Goal: Information Seeking & Learning: Learn about a topic

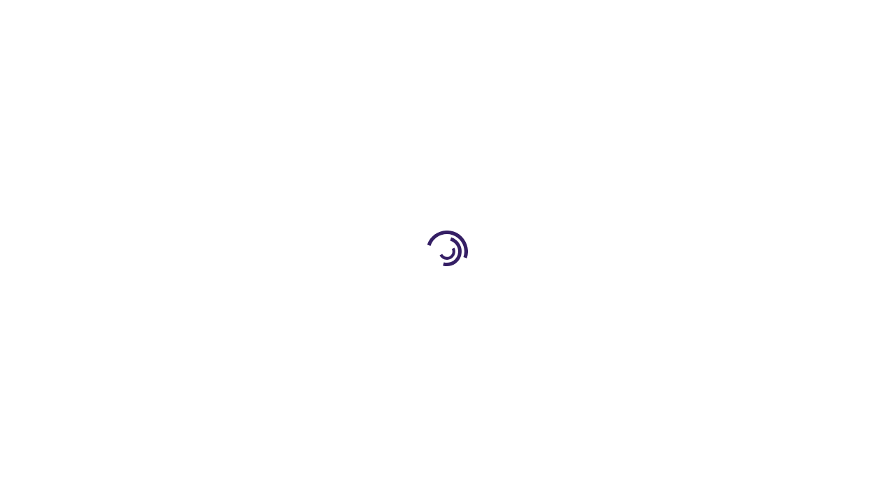
scroll to position [754, 0]
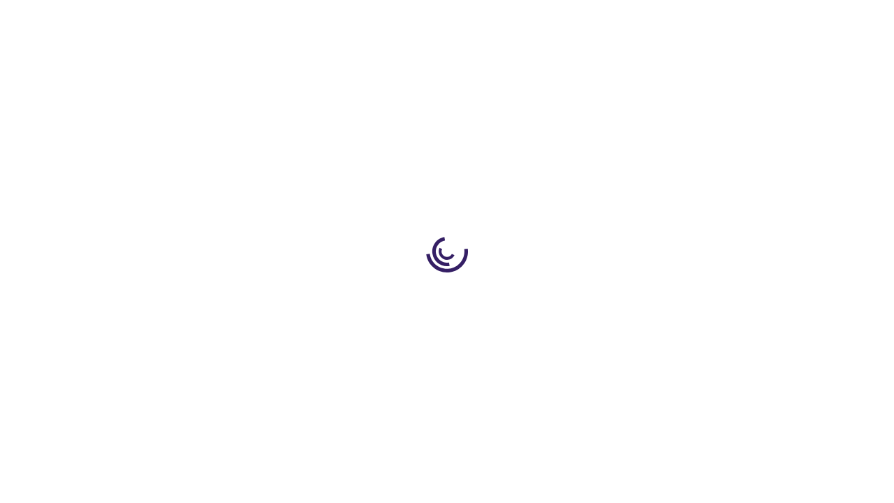
scroll to position [1866, 0]
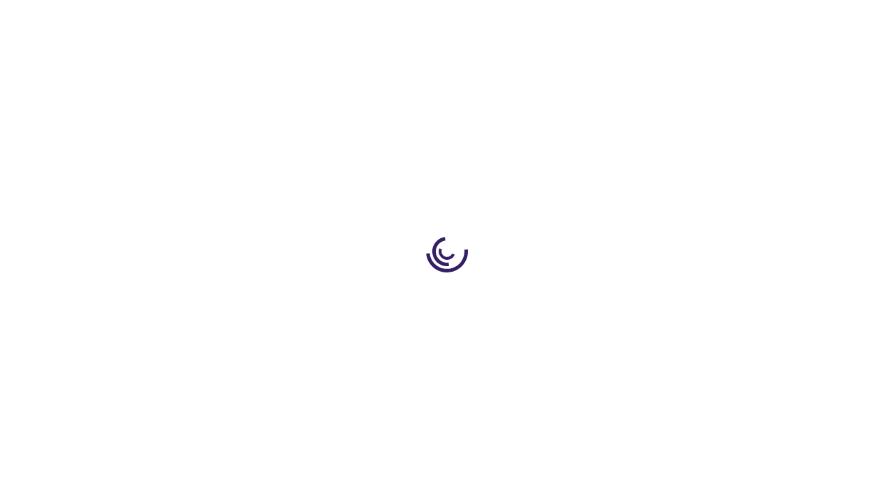
scroll to position [508, 0]
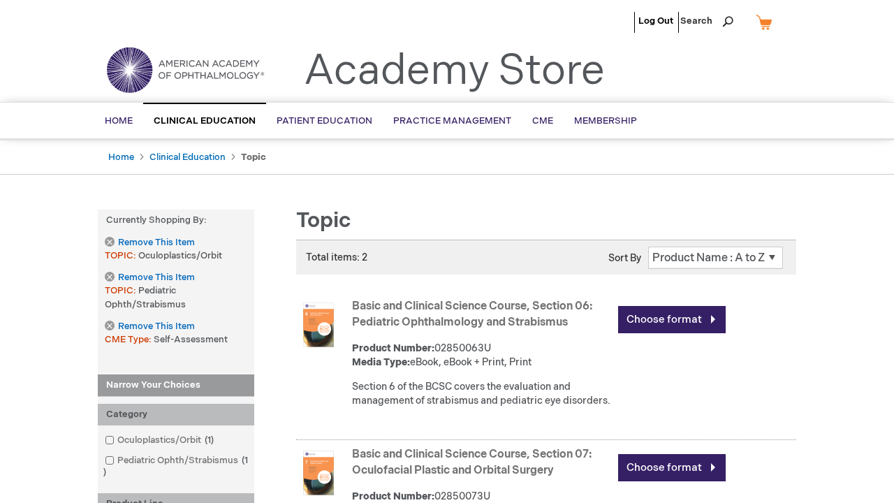
scroll to position [2006, 0]
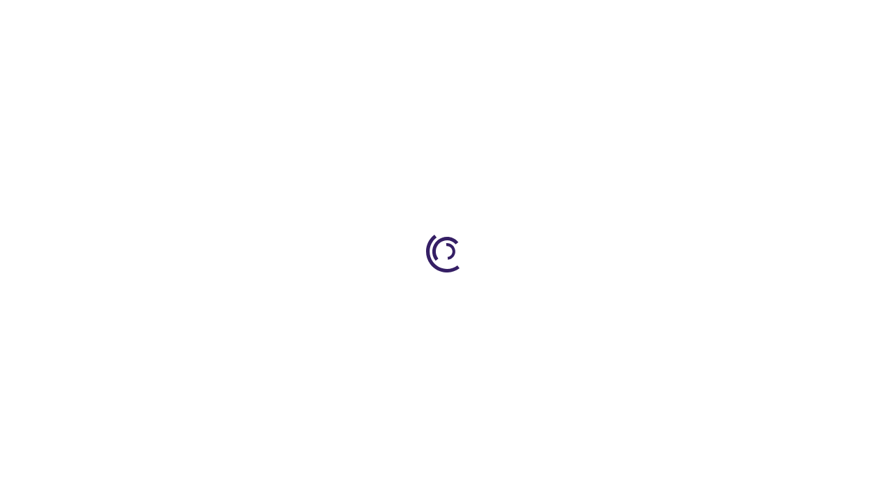
scroll to position [508, 0]
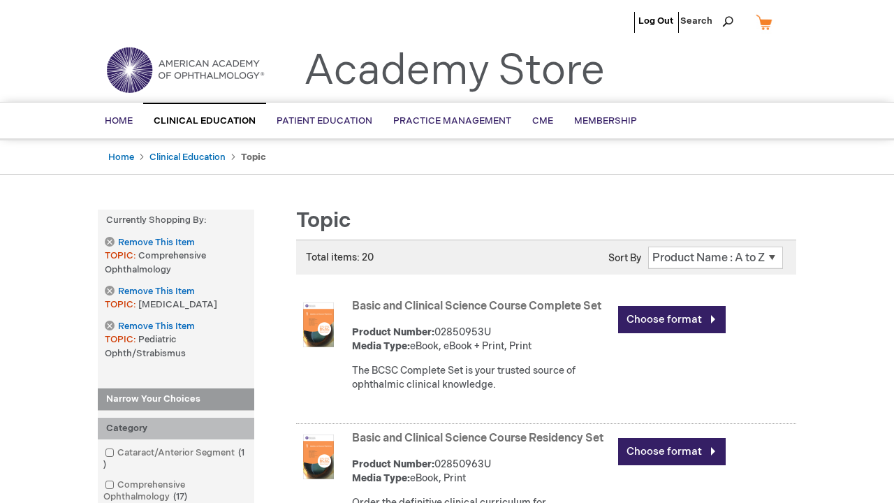
scroll to position [1949, 0]
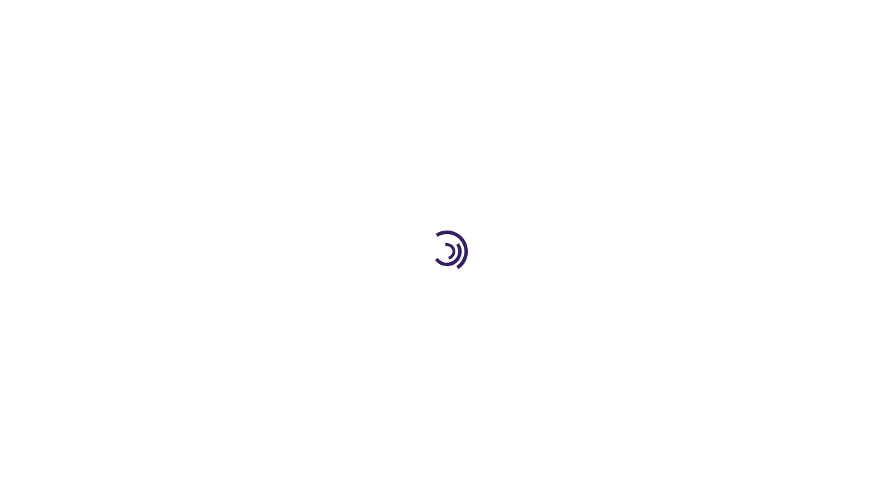
scroll to position [1626, 0]
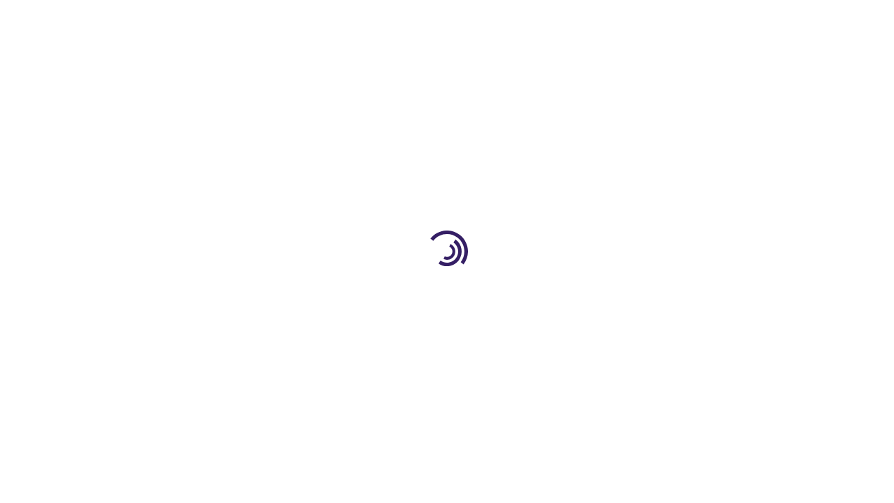
scroll to position [2410, 0]
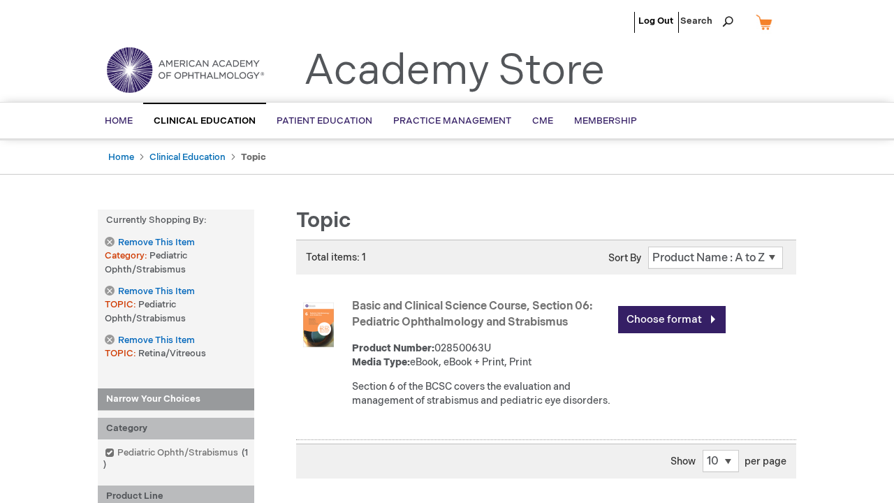
scroll to position [1812, 0]
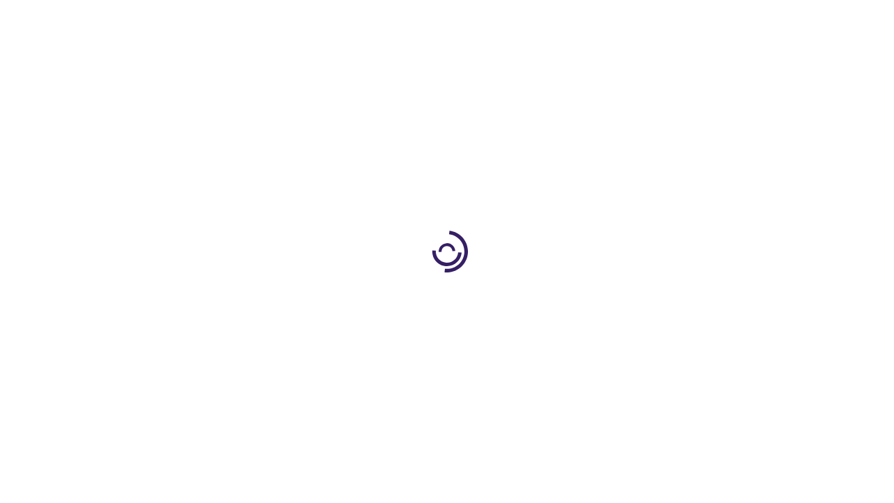
scroll to position [360, 0]
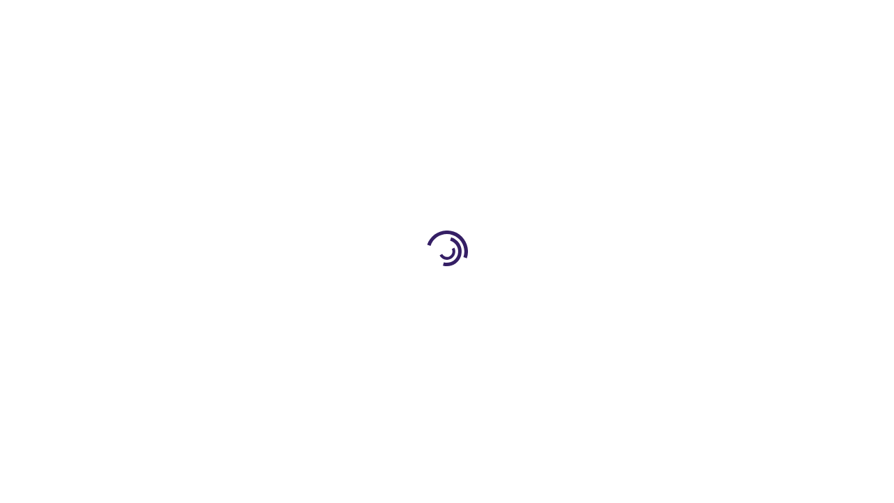
scroll to position [2410, 0]
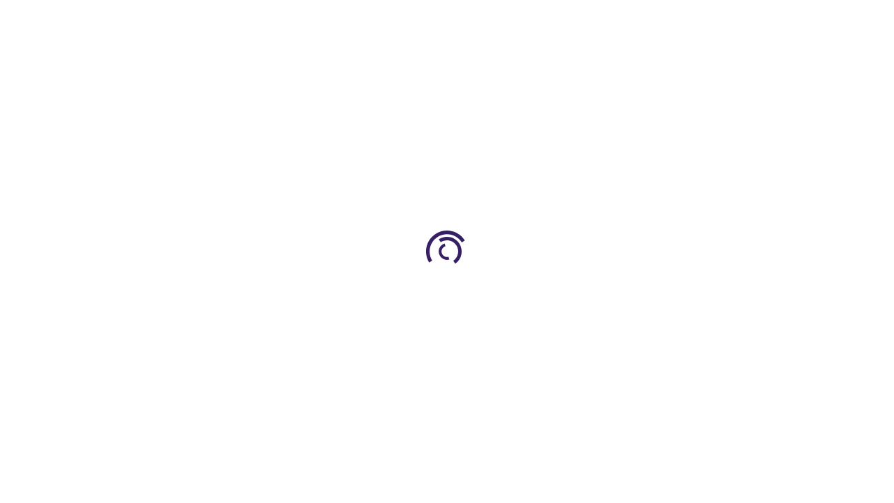
scroll to position [492, 0]
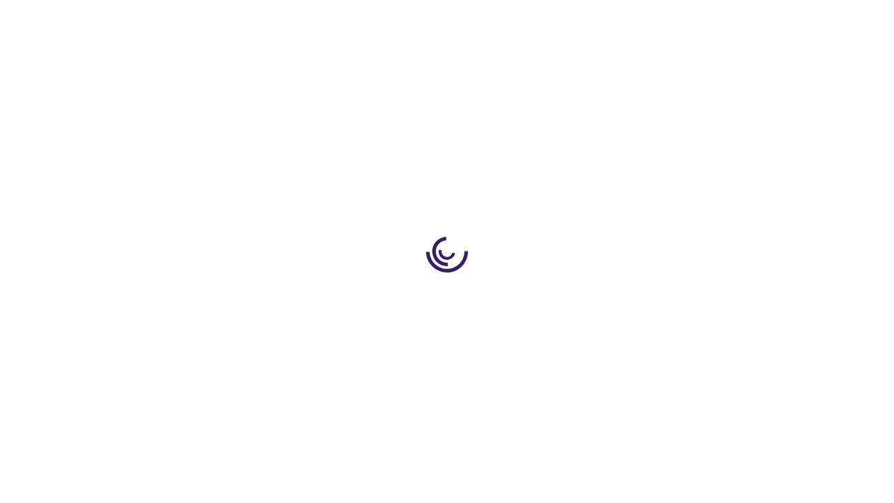
scroll to position [1591, 0]
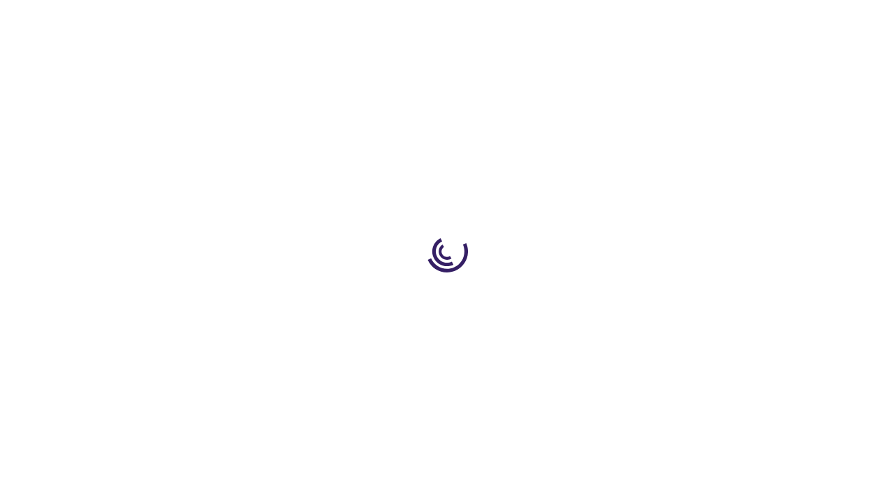
type input "1"
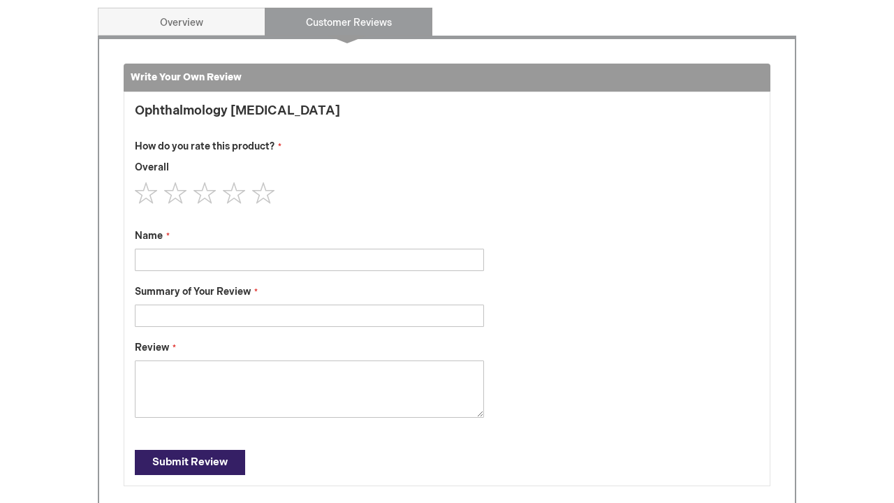
type input "[PERSON_NAME]"
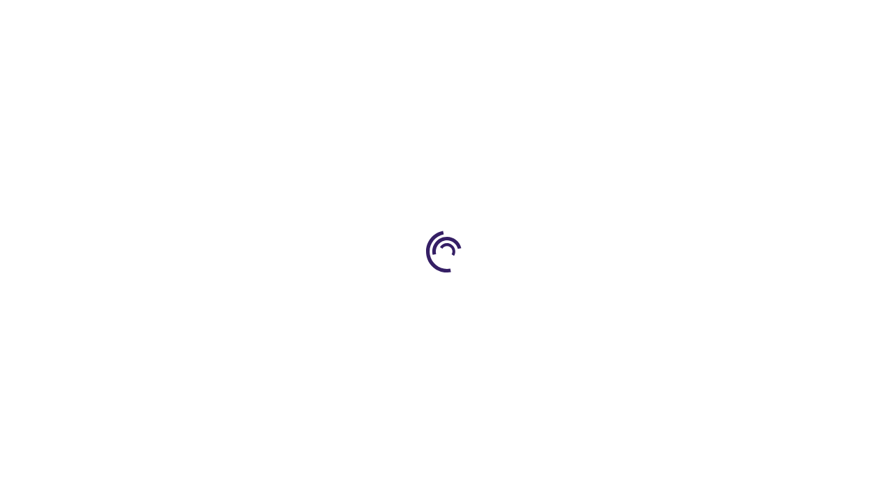
scroll to position [1946, 0]
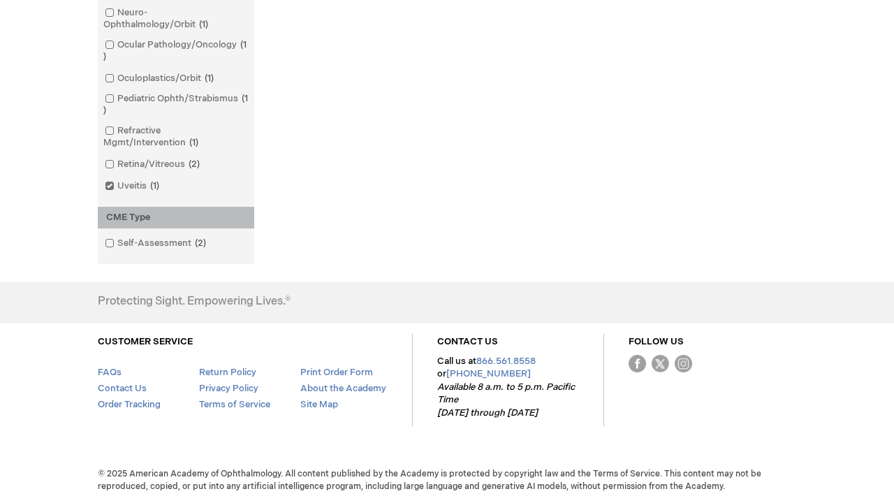
scroll to position [1724, 0]
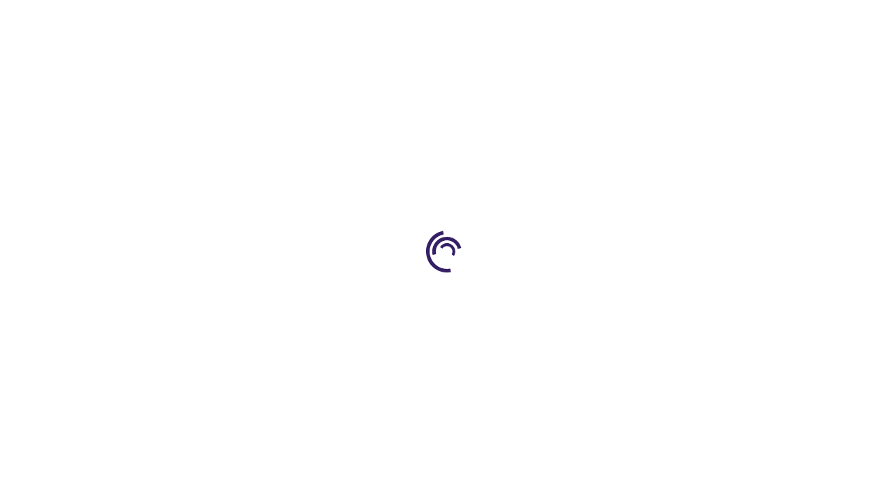
scroll to position [970, 0]
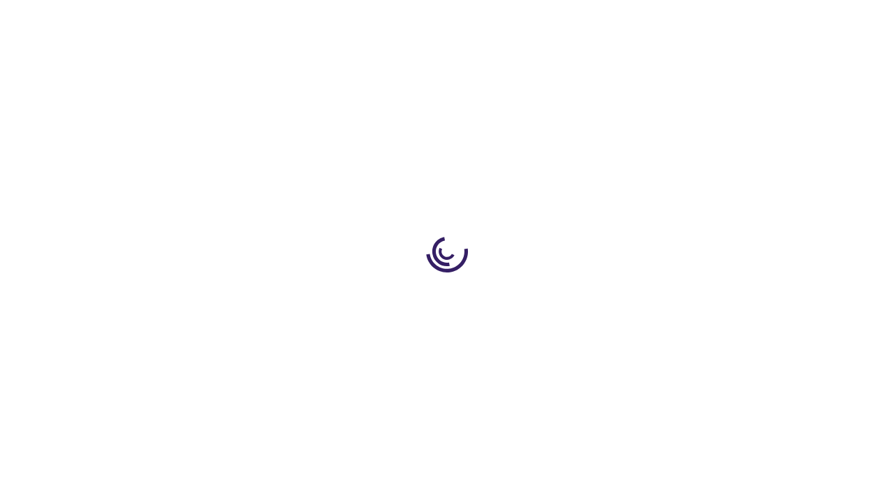
scroll to position [588, 0]
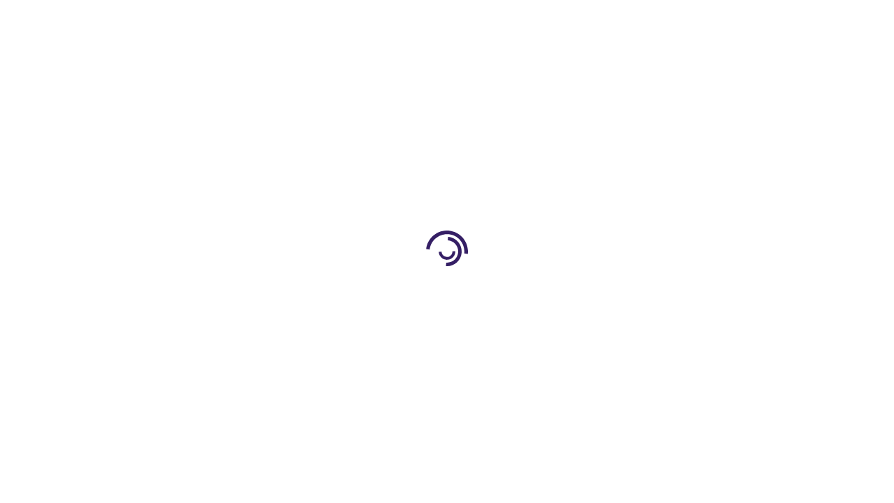
scroll to position [2060, 0]
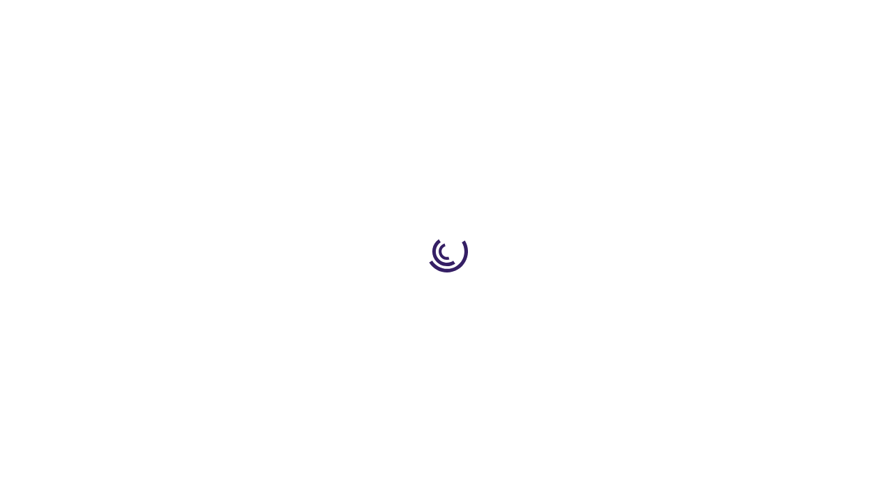
scroll to position [418, 0]
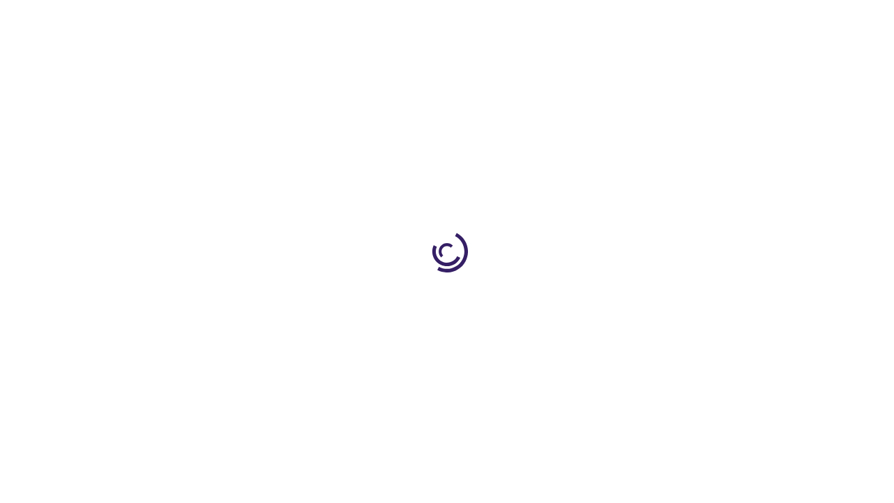
scroll to position [2136, 0]
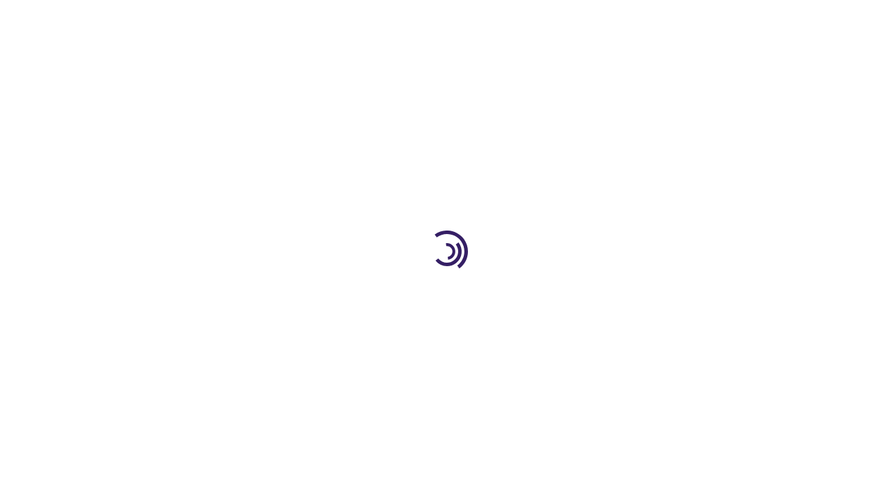
scroll to position [433, 0]
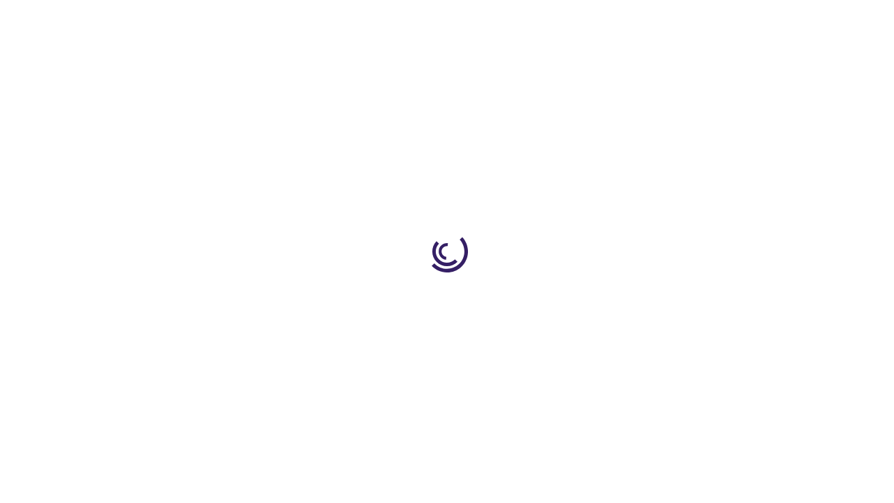
scroll to position [2018, 0]
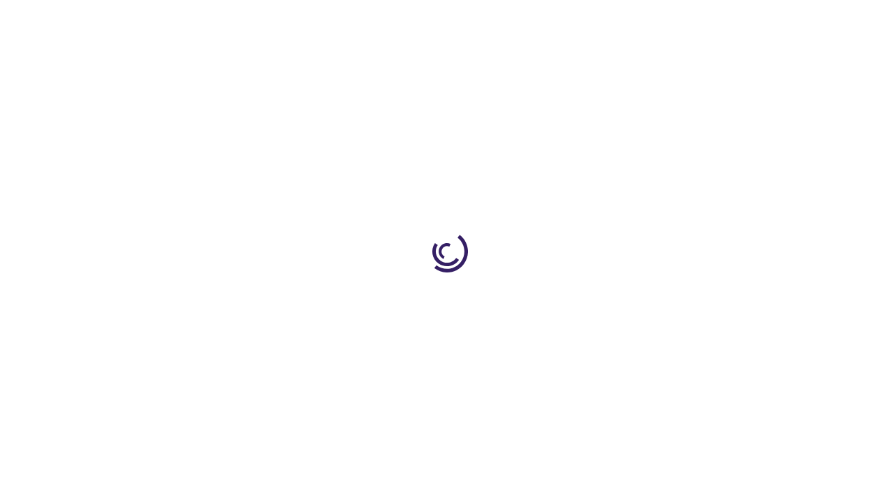
scroll to position [1907, 0]
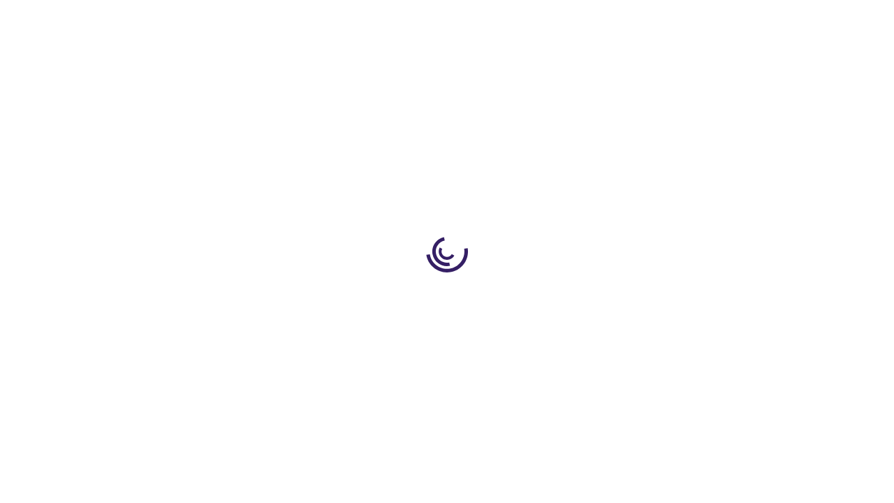
scroll to position [1879, 0]
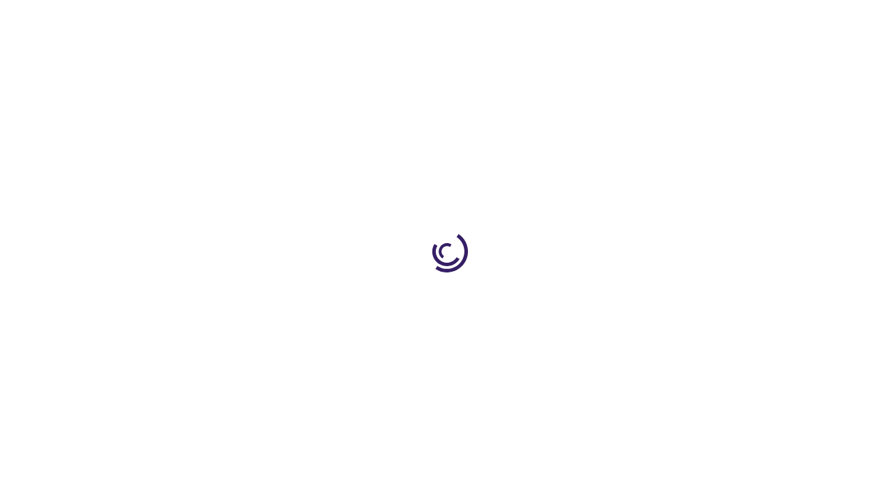
scroll to position [517, 0]
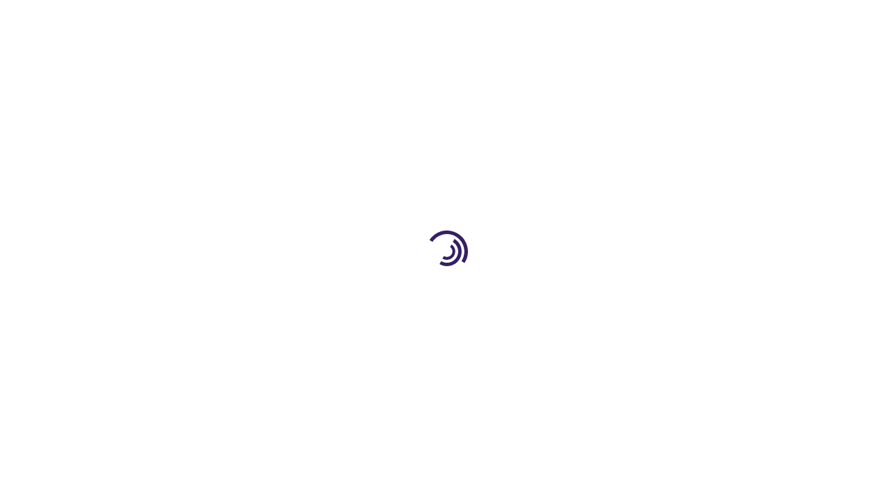
scroll to position [344, 0]
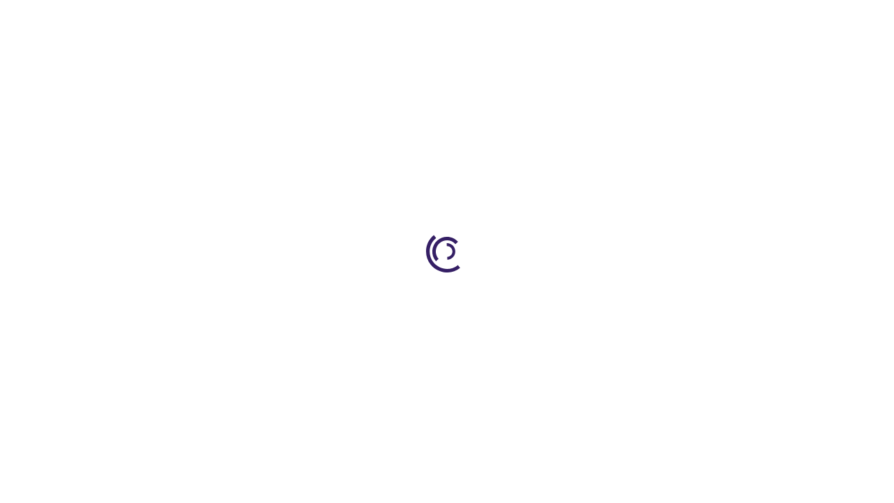
scroll to position [360, 0]
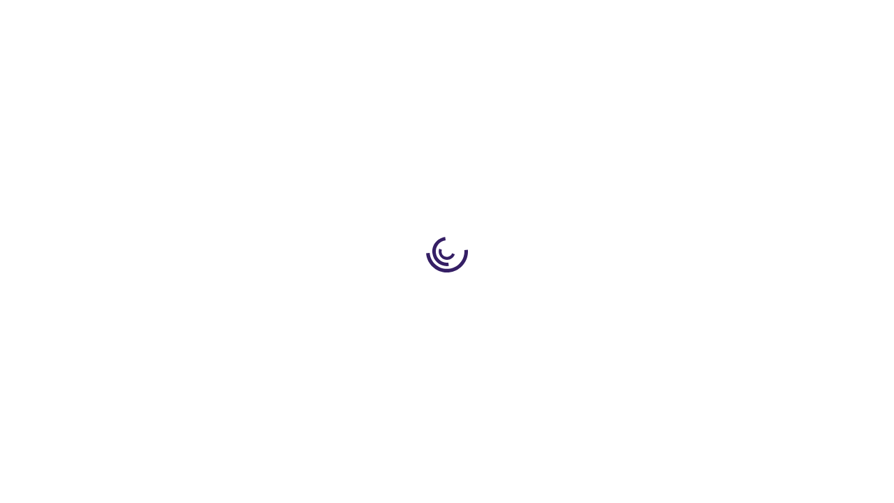
scroll to position [1640, 0]
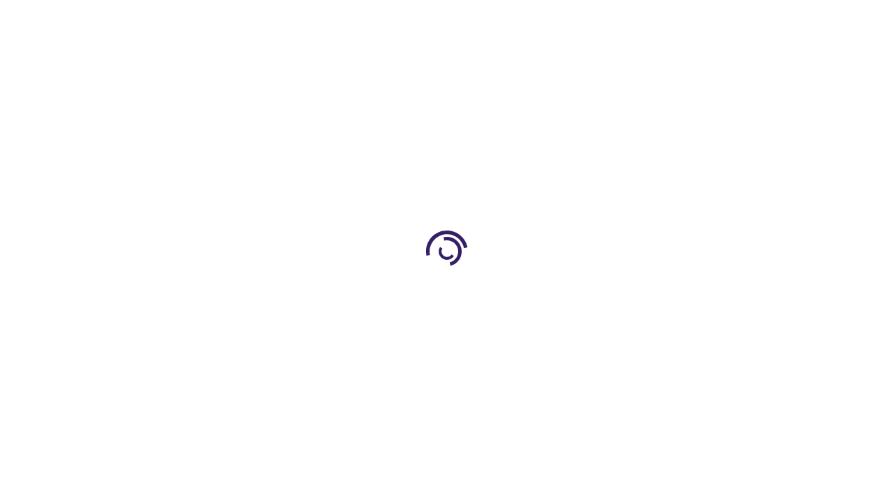
scroll to position [1350, 0]
